Goal: Find specific page/section: Find specific page/section

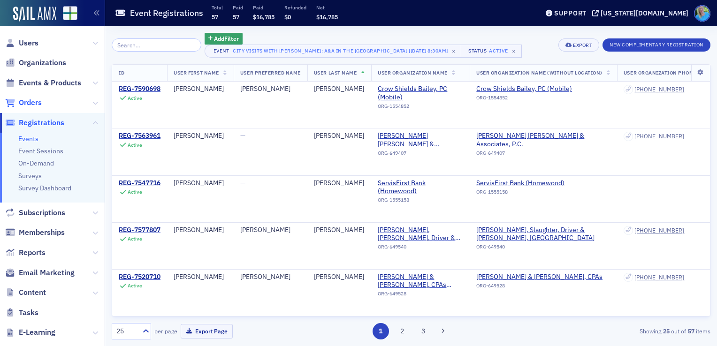
click at [26, 101] on span "Orders" at bounding box center [30, 103] width 23 height 10
